Goal: Transaction & Acquisition: Purchase product/service

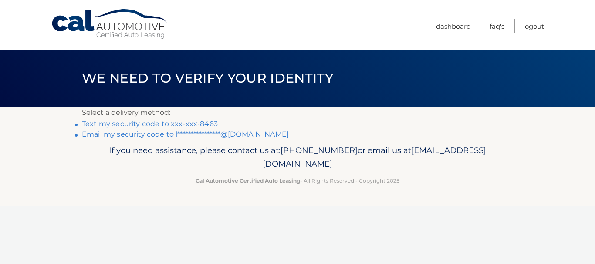
click at [172, 123] on link "Text my security code to xxx-xxx-8463" at bounding box center [150, 124] width 136 height 8
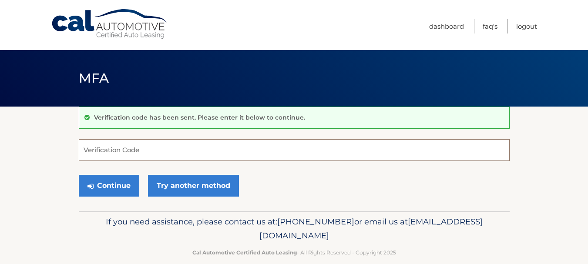
click at [176, 151] on input "Verification Code" at bounding box center [294, 150] width 431 height 22
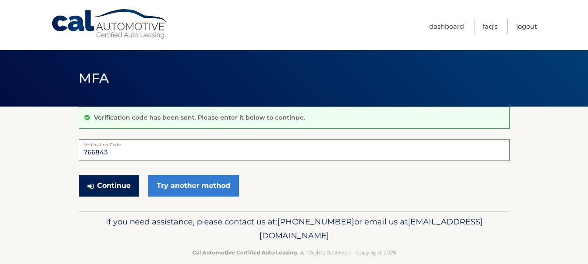
type input "766843"
click at [108, 192] on button "Continue" at bounding box center [109, 186] width 61 height 22
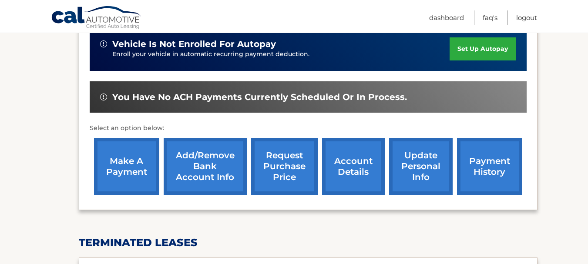
scroll to position [212, 0]
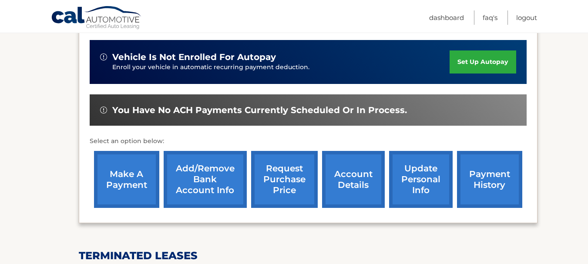
click at [115, 192] on link "make a payment" at bounding box center [126, 179] width 65 height 57
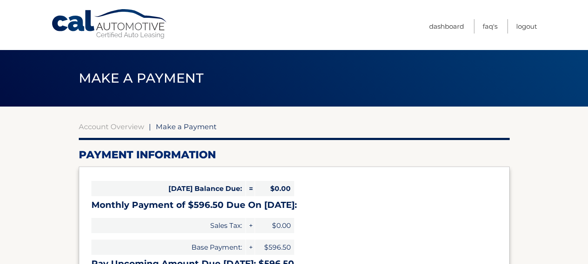
select select "OWNmNzg2YTEtZTRkNi00N2U2LWIzMDUtNzgyM2M4YzBjYzIz"
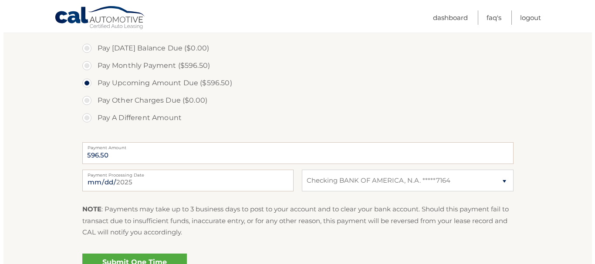
scroll to position [291, 0]
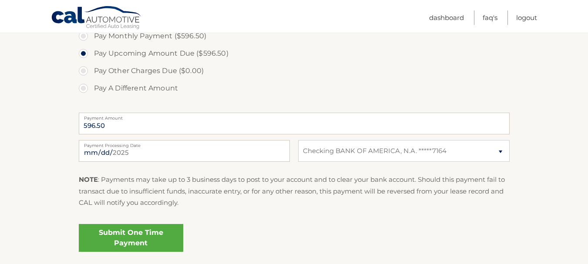
click at [156, 238] on link "Submit One Time Payment" at bounding box center [131, 238] width 104 height 28
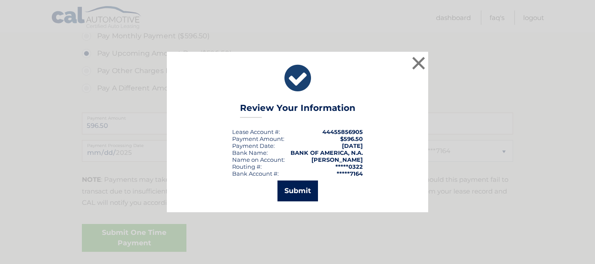
click at [286, 196] on button "Submit" at bounding box center [297, 191] width 40 height 21
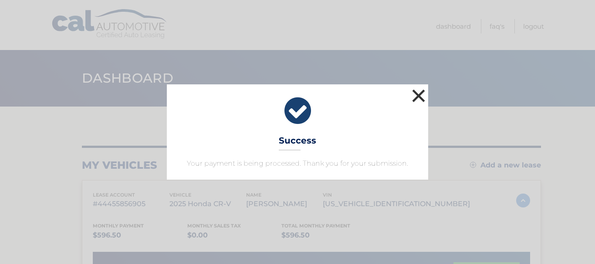
click at [420, 92] on button "×" at bounding box center [418, 95] width 17 height 17
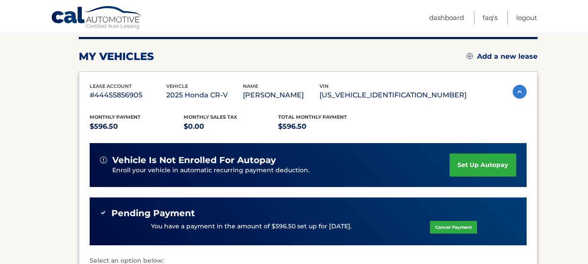
scroll to position [117, 0]
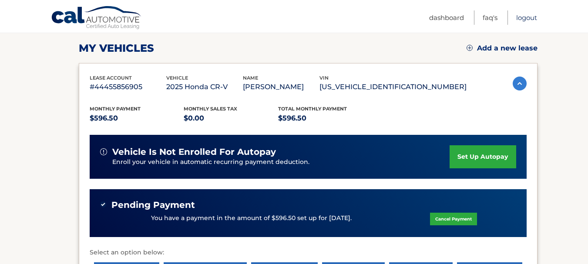
click at [529, 20] on link "Logout" at bounding box center [526, 17] width 21 height 14
